Goal: Task Accomplishment & Management: Manage account settings

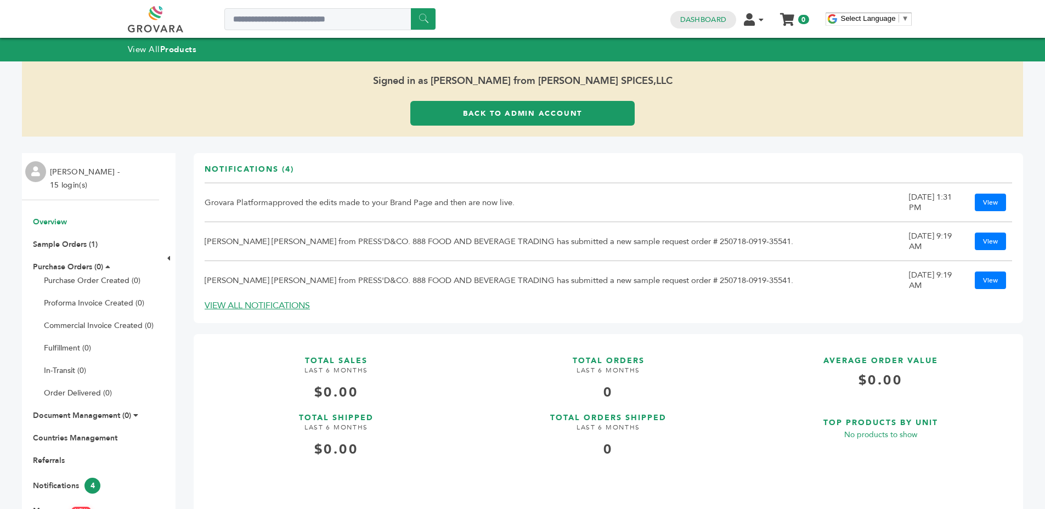
click at [574, 82] on span "Signed in as Rosa Garcia from BADIA SPICES,LLC" at bounding box center [522, 81] width 1001 height 40
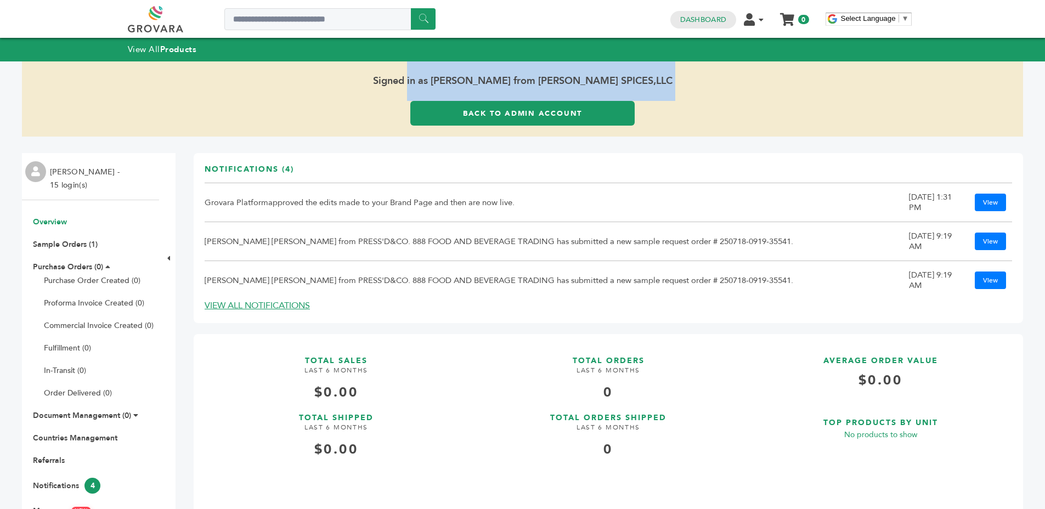
drag, startPoint x: 574, startPoint y: 82, endPoint x: 604, endPoint y: 97, distance: 32.9
click at [577, 83] on span "Signed in as Rosa Garcia from BADIA SPICES,LLC" at bounding box center [522, 81] width 1001 height 40
click at [672, 98] on span "Signed in as Rosa Garcia from BADIA SPICES,LLC" at bounding box center [522, 81] width 1001 height 40
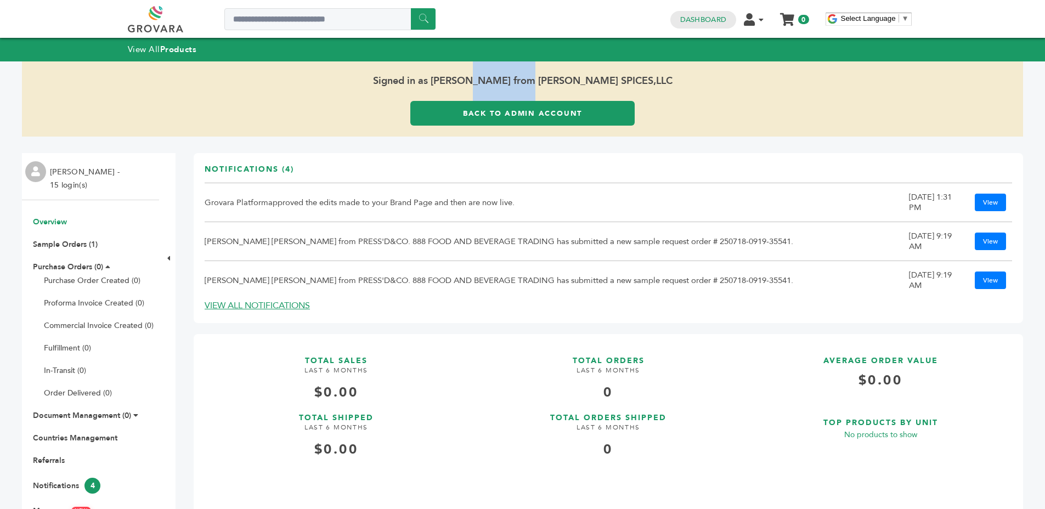
drag, startPoint x: 469, startPoint y: 84, endPoint x: 521, endPoint y: 83, distance: 51.6
click at [521, 83] on span "Signed in as Rosa Garcia from BADIA SPICES,LLC" at bounding box center [522, 81] width 1001 height 40
copy span "Rosa Garcia"
click at [659, 92] on span "Signed in as Rosa Garcia from BADIA SPICES,LLC" at bounding box center [522, 81] width 1001 height 40
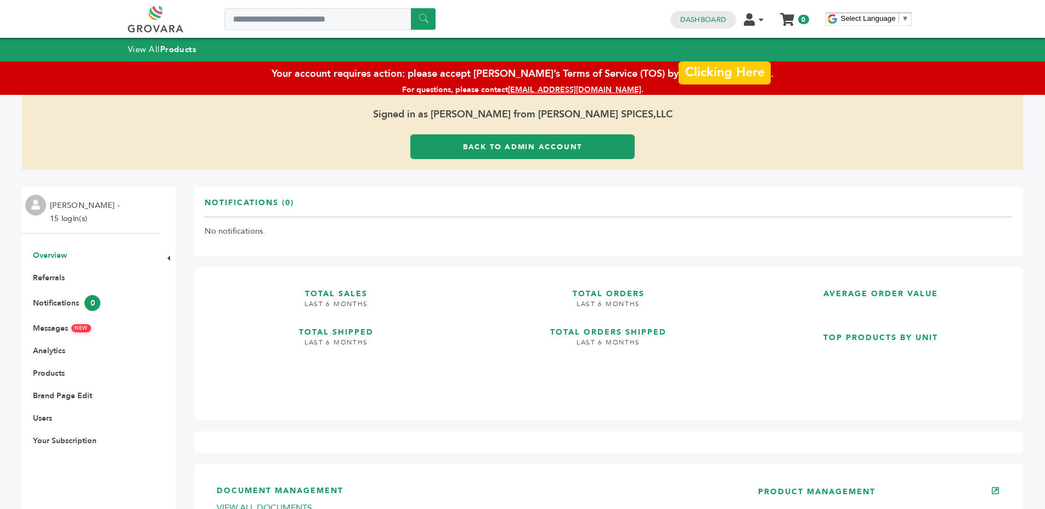
click at [716, 73] on link "Clicking Here" at bounding box center [725, 72] width 92 height 23
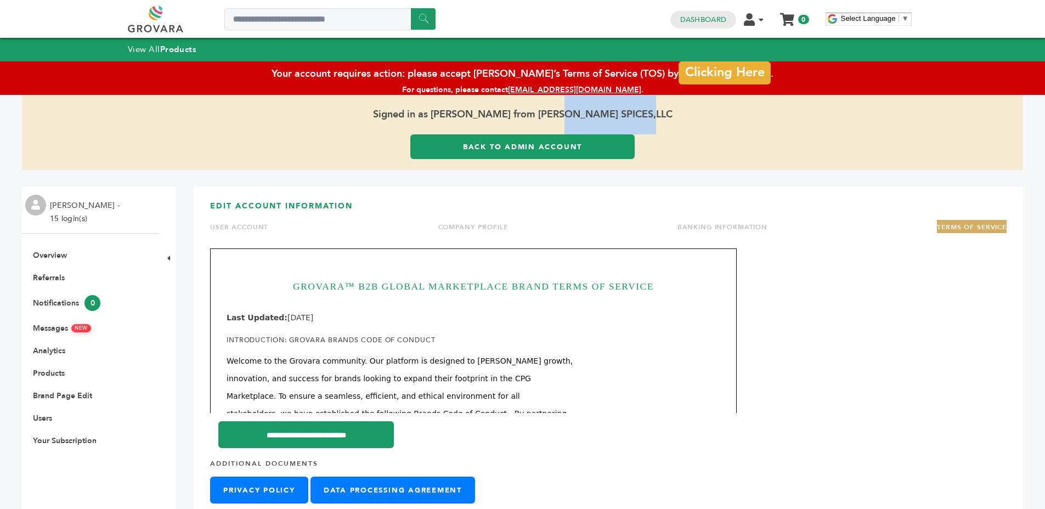
drag, startPoint x: 550, startPoint y: 112, endPoint x: 643, endPoint y: 104, distance: 93.1
click at [643, 104] on span "Signed in as [PERSON_NAME] from [PERSON_NAME] SPICES,LLC" at bounding box center [522, 115] width 1001 height 40
click at [755, 106] on span "Signed in as [PERSON_NAME] from [PERSON_NAME] SPICES,LLC" at bounding box center [522, 115] width 1001 height 40
click at [502, 134] on link "Back to Admin Account" at bounding box center [522, 146] width 224 height 25
